Goal: Information Seeking & Learning: Learn about a topic

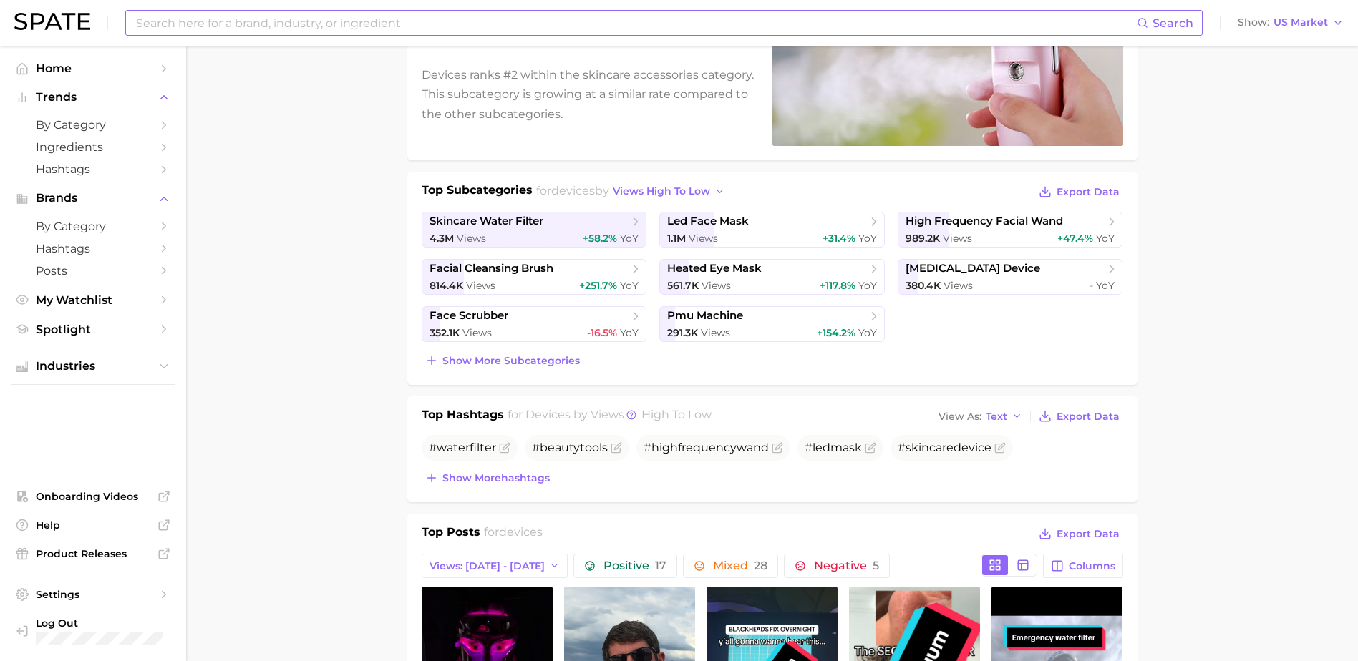
scroll to position [191, 0]
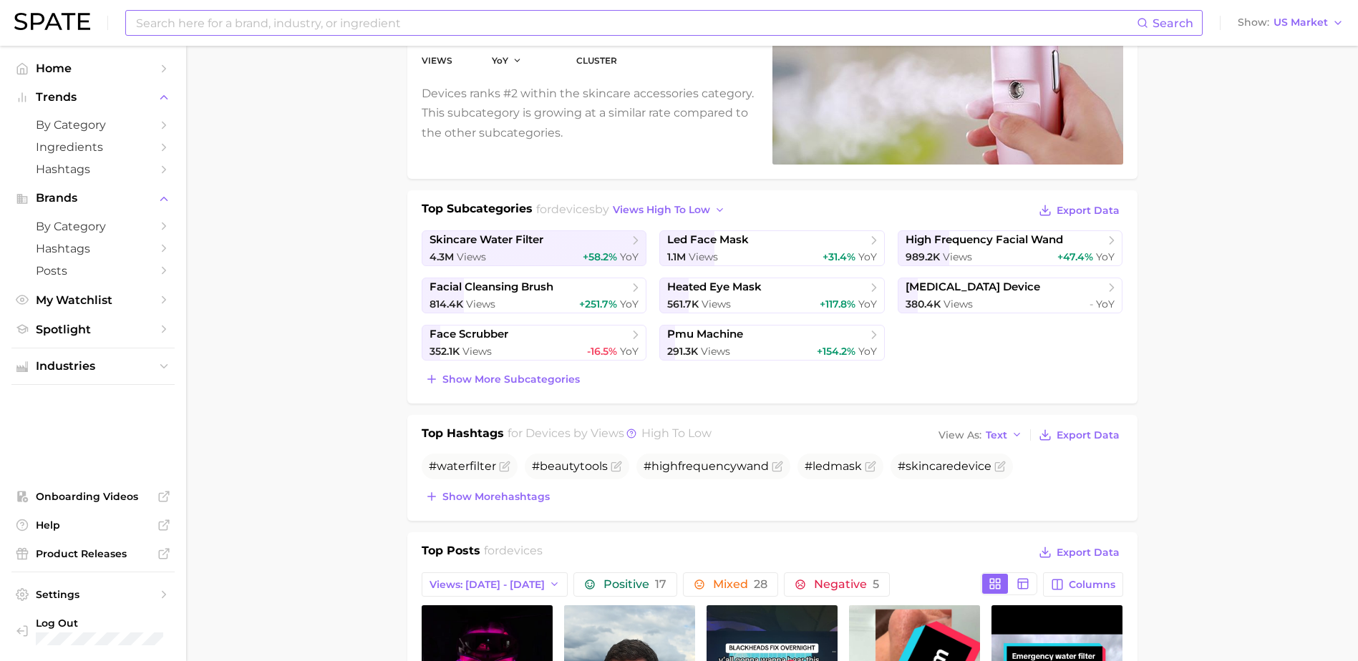
click at [882, 18] on input at bounding box center [636, 23] width 1002 height 24
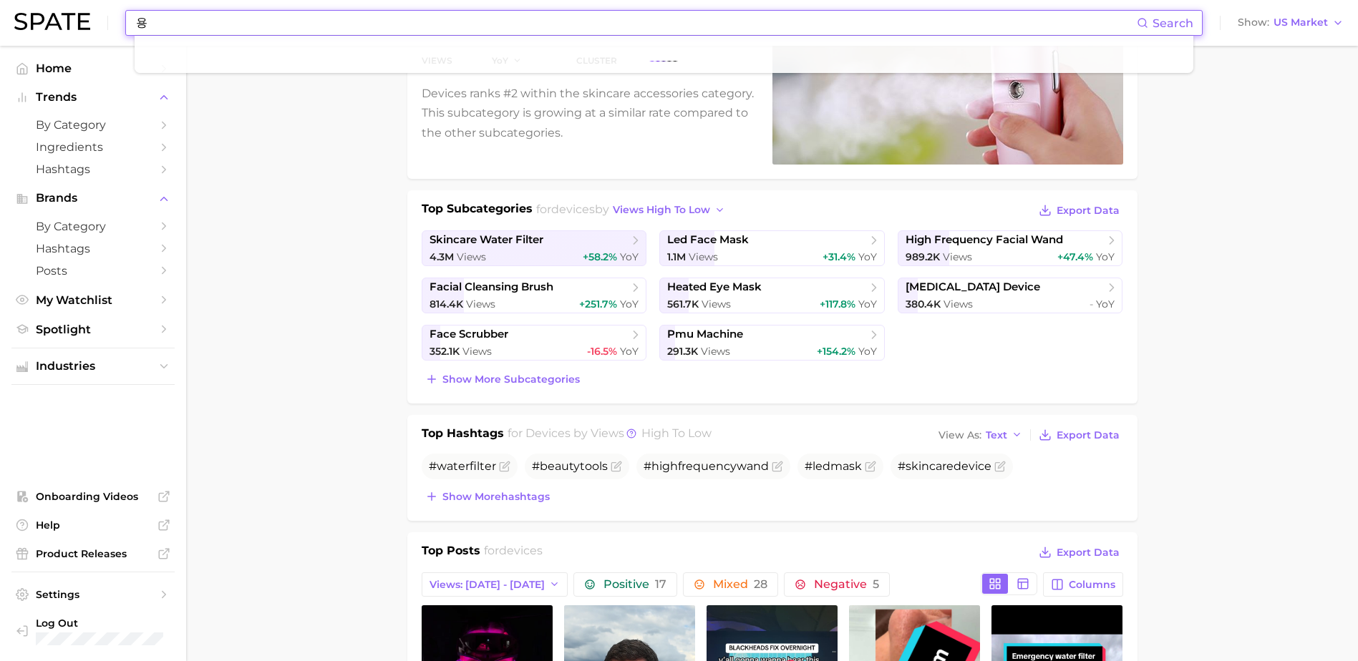
type input "용"
type input "d"
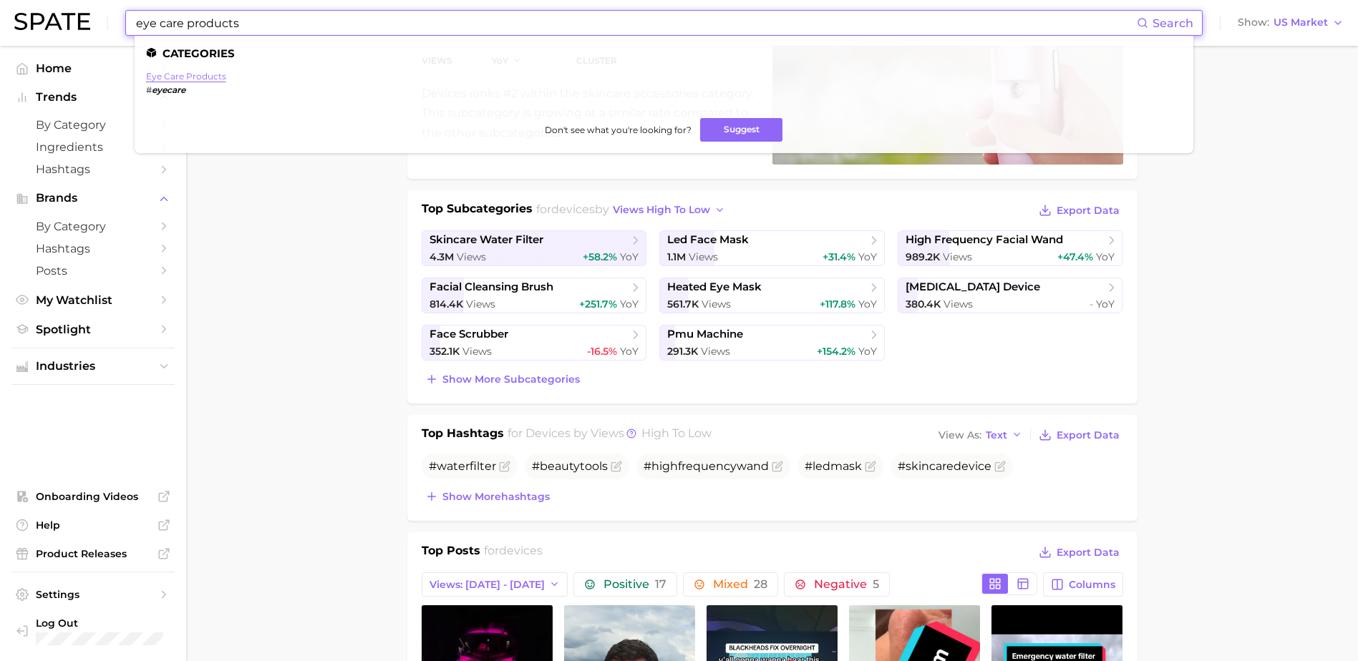
type input "eye care products"
click at [203, 78] on link "eye care products" at bounding box center [186, 76] width 80 height 11
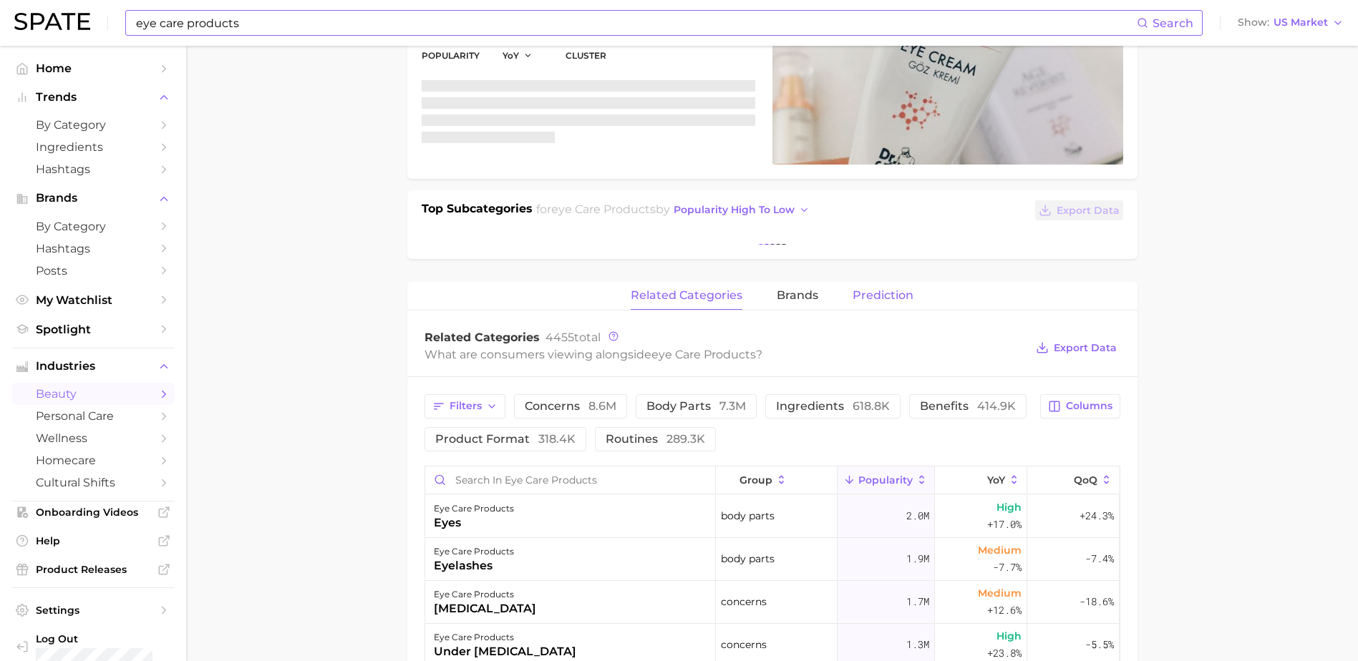
scroll to position [196, 0]
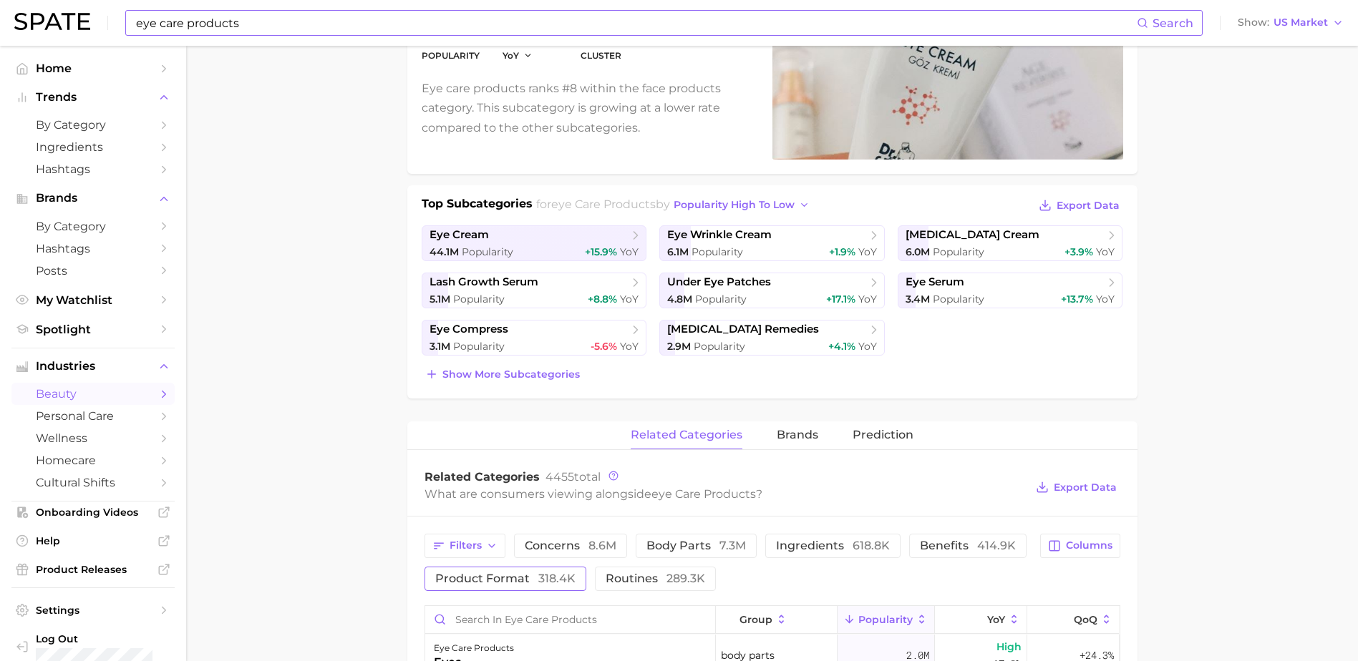
click at [520, 584] on span "product format 318.4k" at bounding box center [505, 578] width 140 height 11
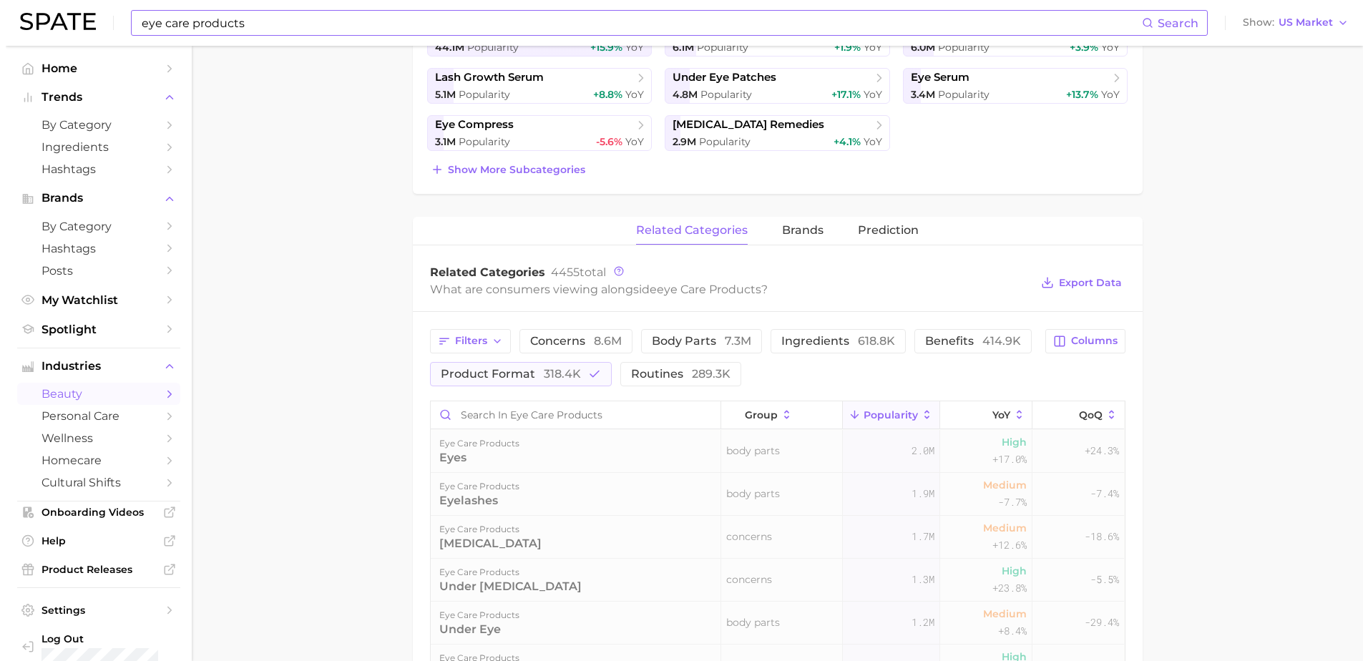
scroll to position [578, 0]
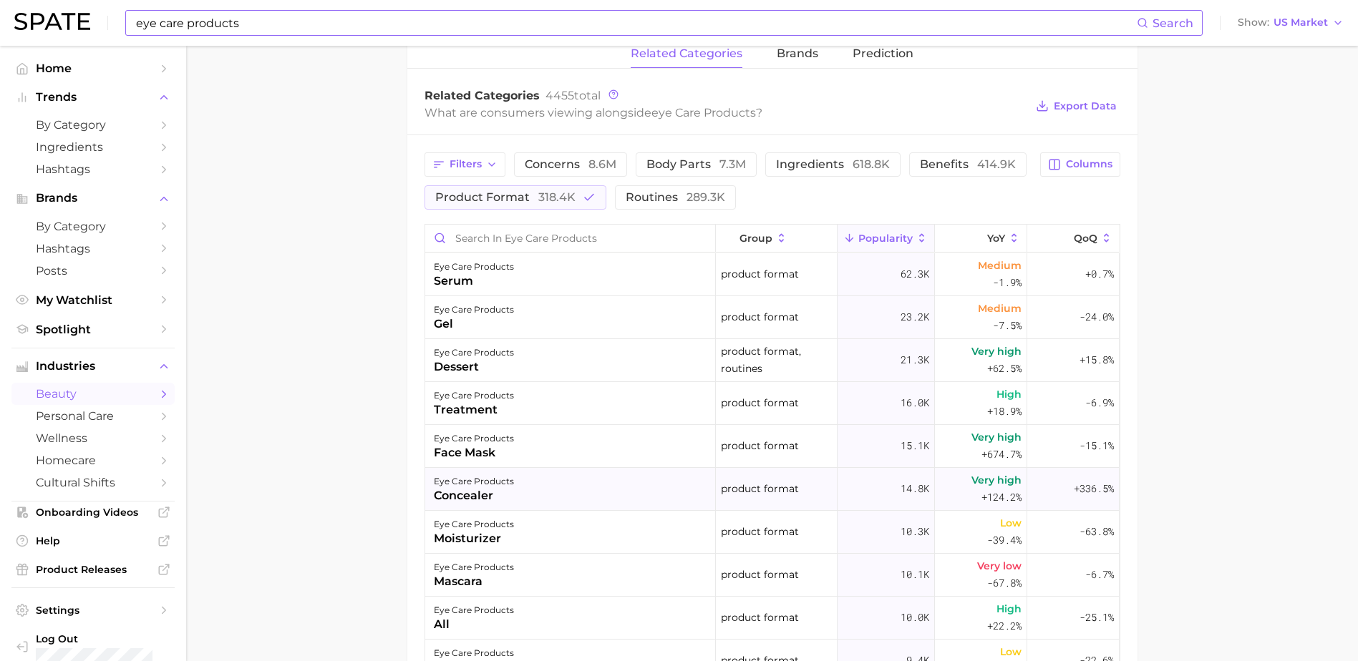
click at [519, 497] on div "eye care products concealer" at bounding box center [570, 489] width 291 height 43
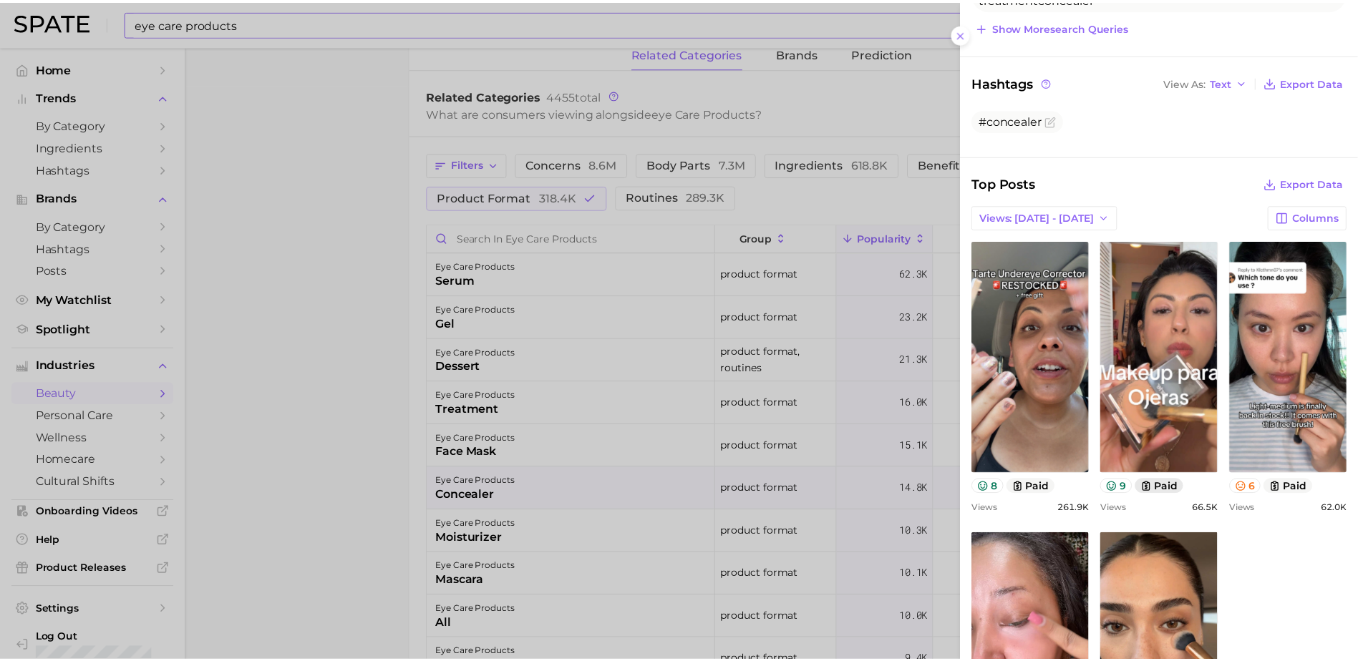
scroll to position [572, 0]
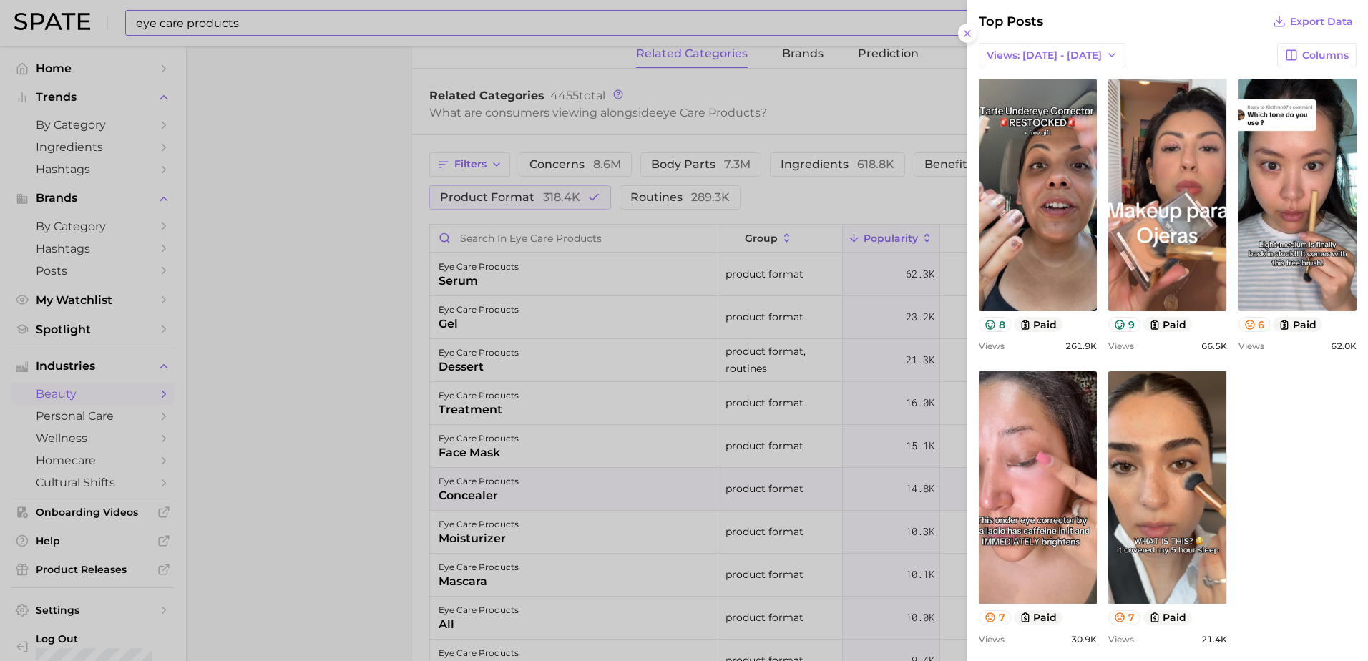
click at [890, 237] on div at bounding box center [684, 330] width 1368 height 661
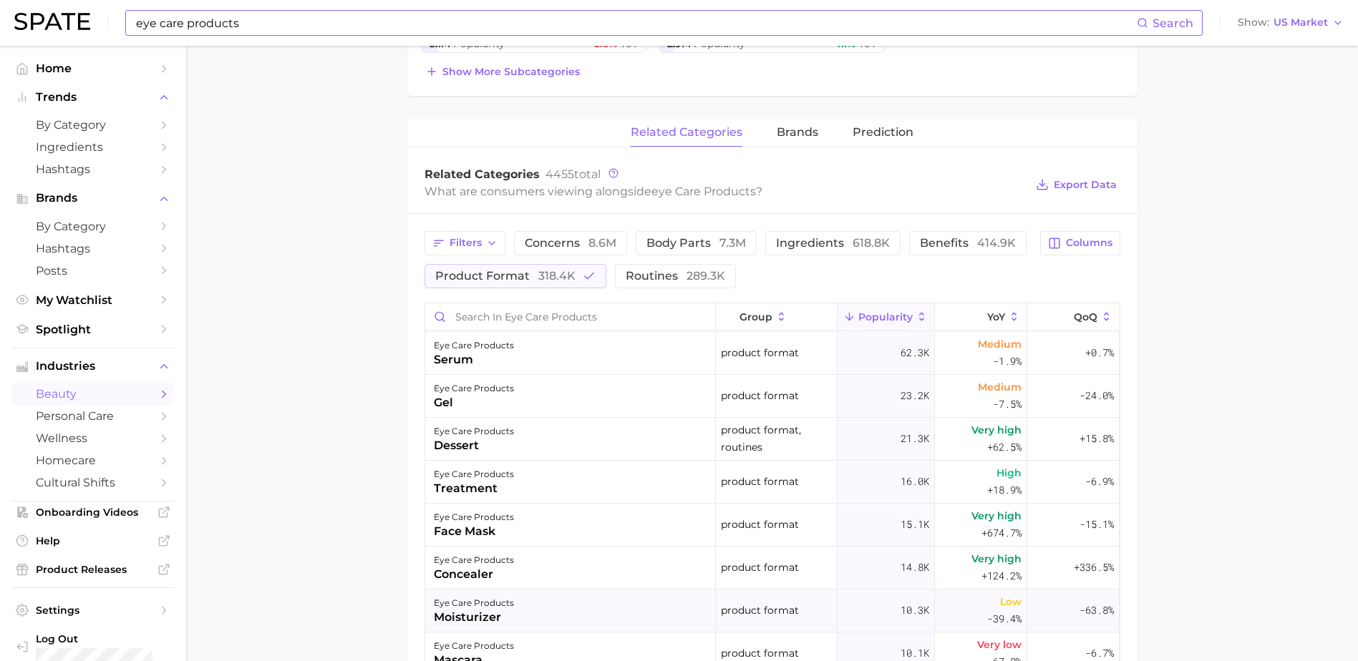
scroll to position [764, 0]
